Goal: Information Seeking & Learning: Find specific page/section

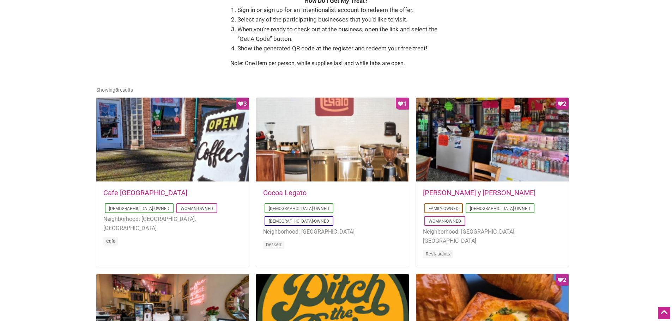
scroll to position [282, 0]
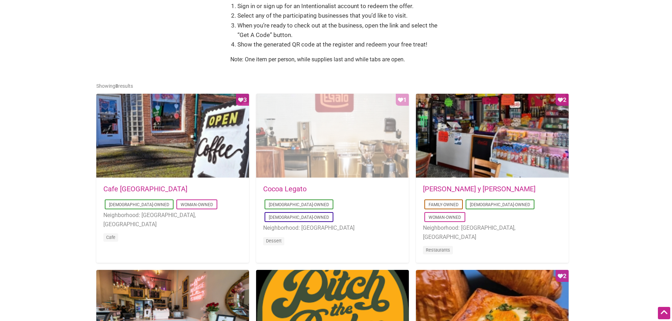
click at [321, 137] on div "Favorite Count 1" at bounding box center [332, 136] width 153 height 85
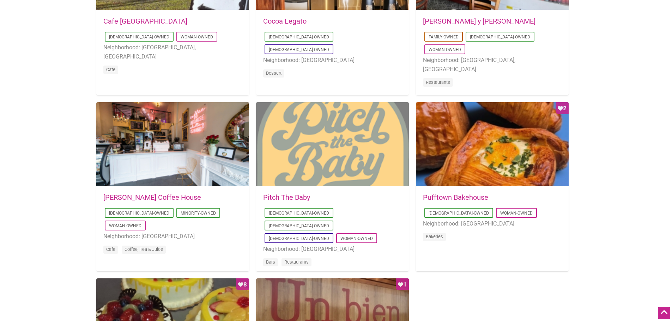
scroll to position [458, 0]
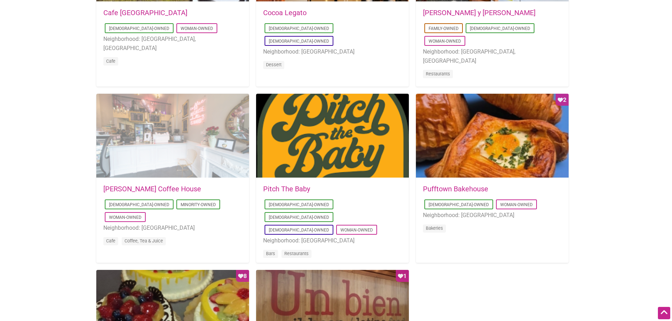
click at [205, 163] on div at bounding box center [172, 136] width 153 height 85
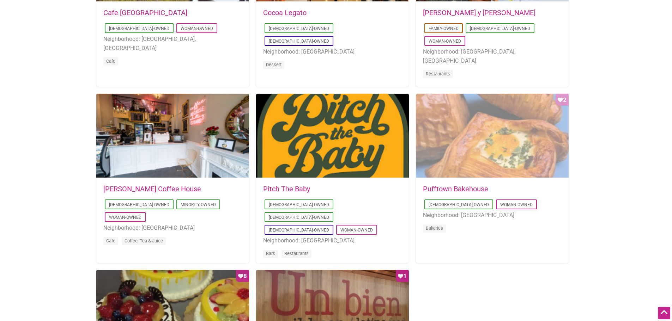
click at [496, 147] on div "Favorite Count 2" at bounding box center [492, 136] width 153 height 85
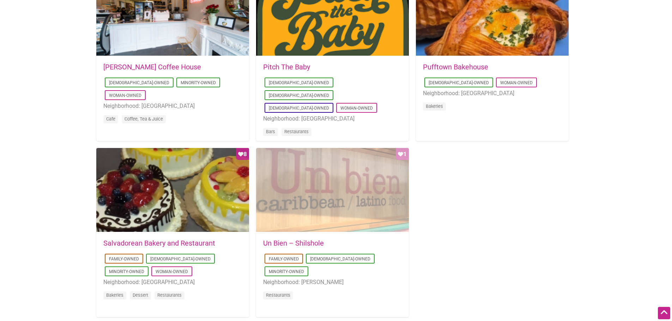
scroll to position [599, 0]
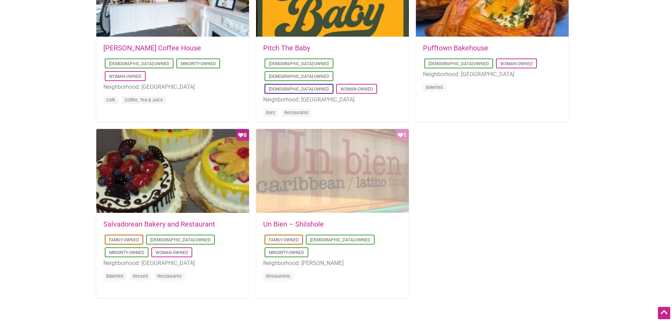
click at [336, 205] on div "Favorite Count 1" at bounding box center [332, 171] width 153 height 85
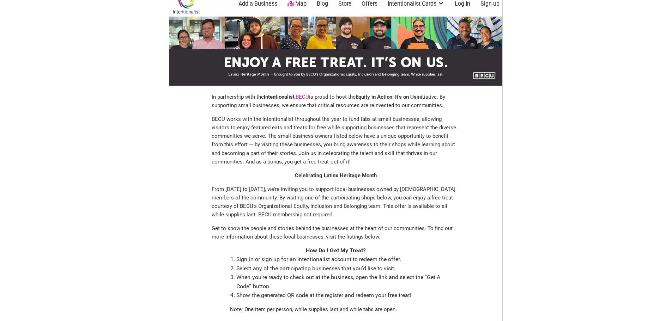
scroll to position [0, 0]
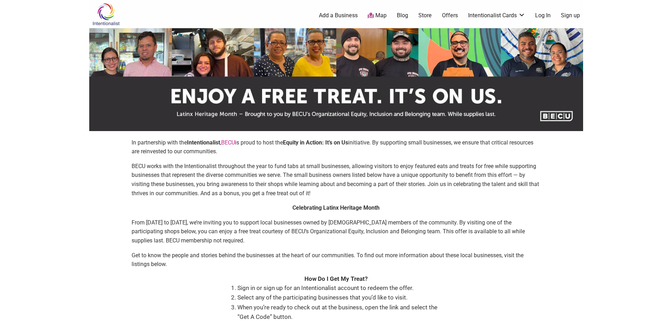
click at [102, 8] on img at bounding box center [105, 14] width 33 height 23
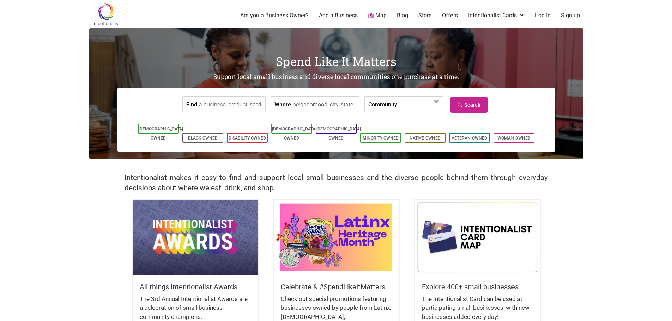
click at [609, 230] on body "× Menu 0 Are you a Business Owner? Add a Business Map Blog Store Offers Intenti…" at bounding box center [336, 160] width 672 height 321
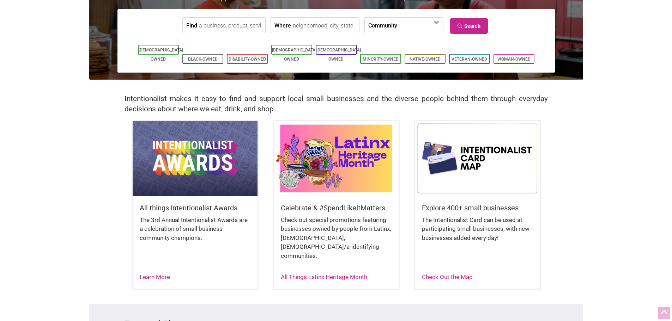
scroll to position [106, 0]
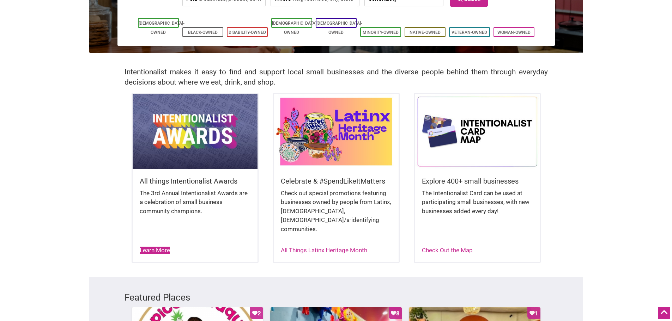
click at [159, 247] on link "Learn More" at bounding box center [155, 250] width 30 height 7
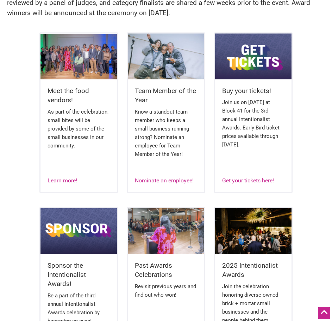
scroll to position [212, 0]
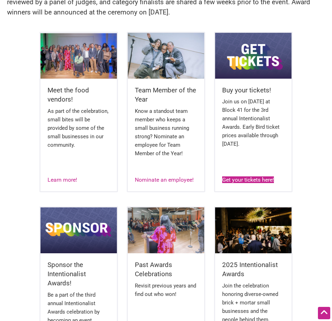
click at [257, 179] on link "Get your tickets here!" at bounding box center [248, 179] width 52 height 7
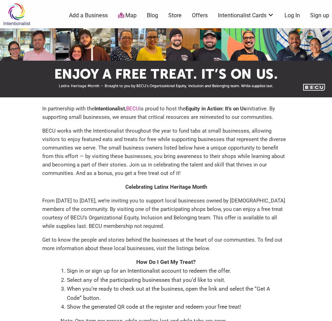
click at [22, 10] on img at bounding box center [16, 14] width 33 height 23
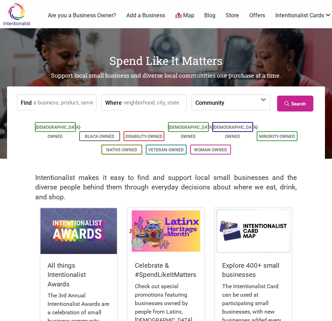
click at [74, 105] on input "Find" at bounding box center [63, 103] width 61 height 16
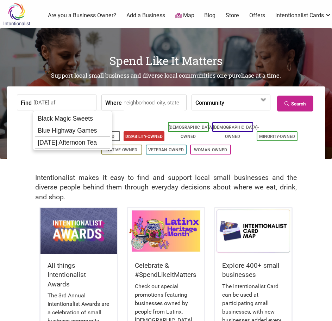
drag, startPoint x: 85, startPoint y: 145, endPoint x: 149, endPoint y: 124, distance: 67.1
click at [85, 145] on div "[DATE] Afternoon Tea" at bounding box center [72, 142] width 75 height 13
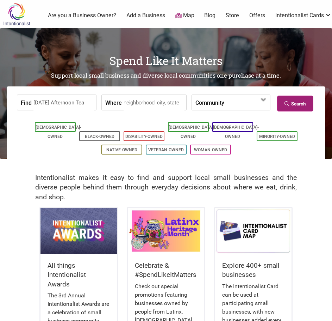
type input "[DATE] Afternoon Tea"
click at [288, 100] on link "Search" at bounding box center [295, 104] width 36 height 16
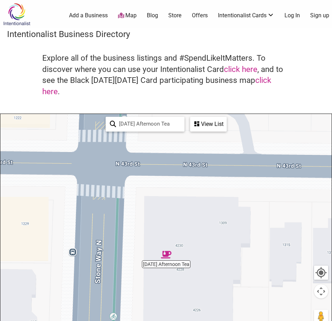
click at [167, 250] on img "Friday Afternoon Tea" at bounding box center [166, 254] width 16 height 16
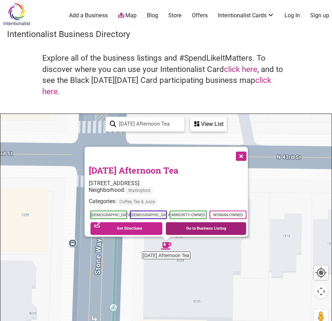
click at [184, 222] on link "Go to Business Listing" at bounding box center [206, 228] width 80 height 13
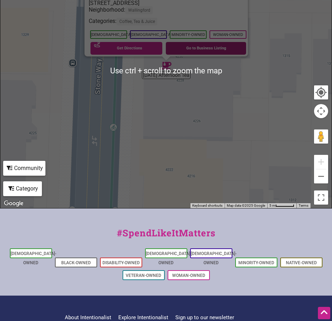
scroll to position [67, 0]
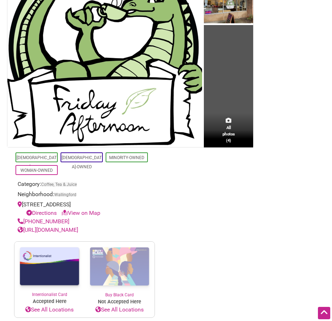
scroll to position [35, 0]
